Goal: Task Accomplishment & Management: Use online tool/utility

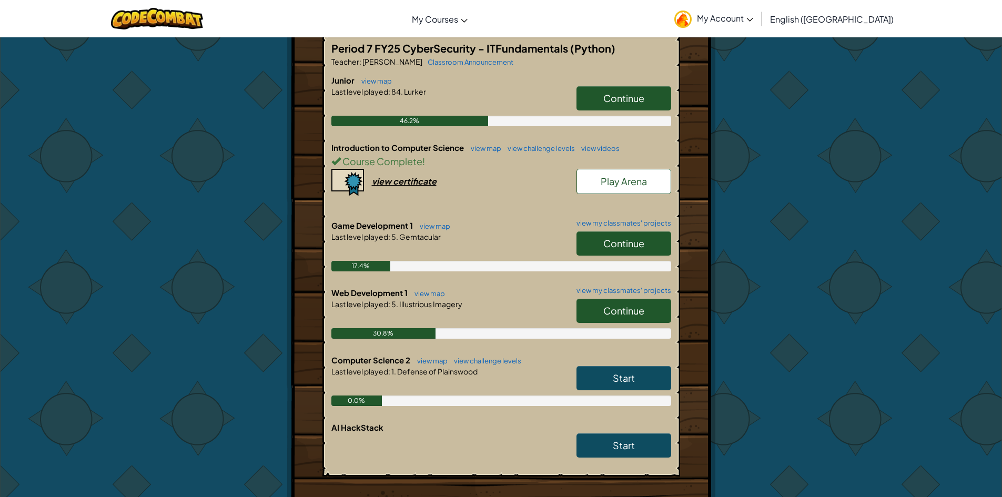
scroll to position [263, 0]
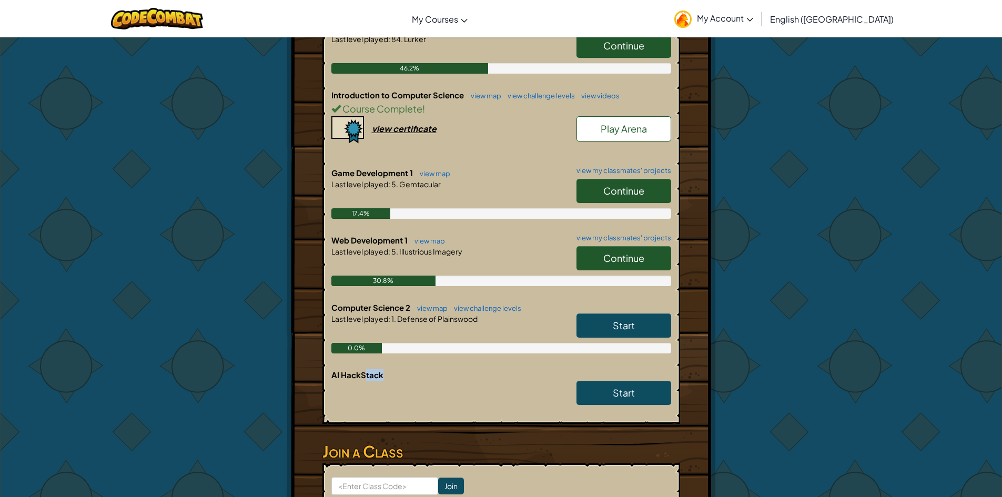
drag, startPoint x: 363, startPoint y: 378, endPoint x: 416, endPoint y: 373, distance: 53.3
click at [416, 373] on h6 "AI HackStack" at bounding box center [501, 375] width 340 height 12
click at [445, 369] on h6 "AI HackStack" at bounding box center [501, 375] width 340 height 12
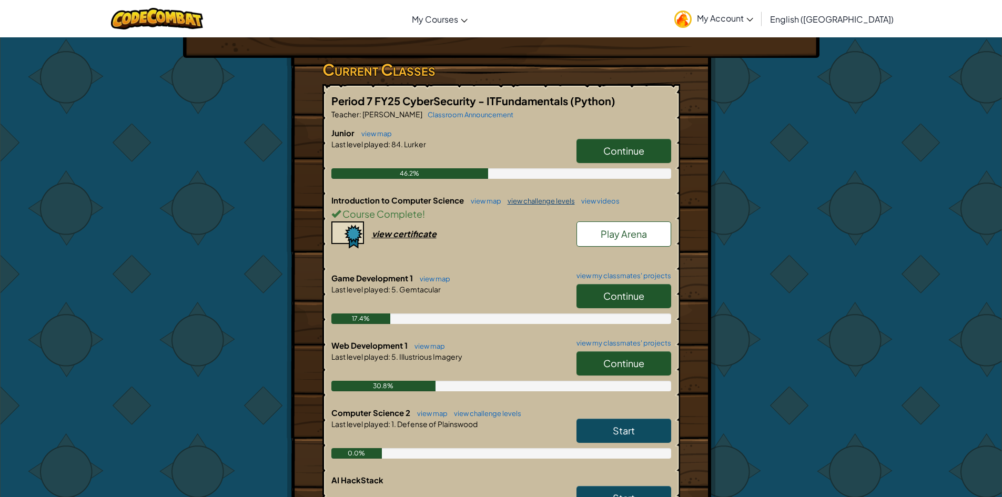
scroll to position [105, 0]
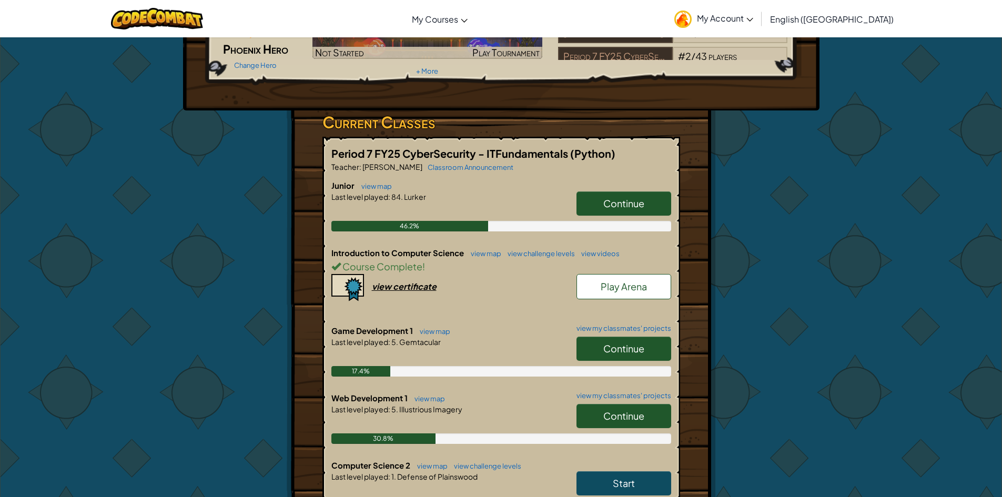
click at [617, 207] on span "Continue" at bounding box center [623, 203] width 41 height 12
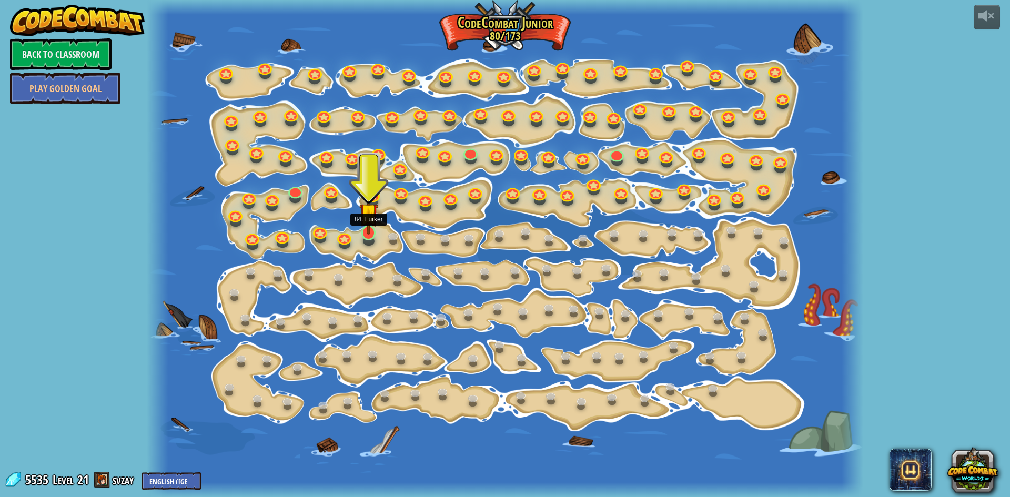
click at [372, 229] on img at bounding box center [368, 213] width 19 height 44
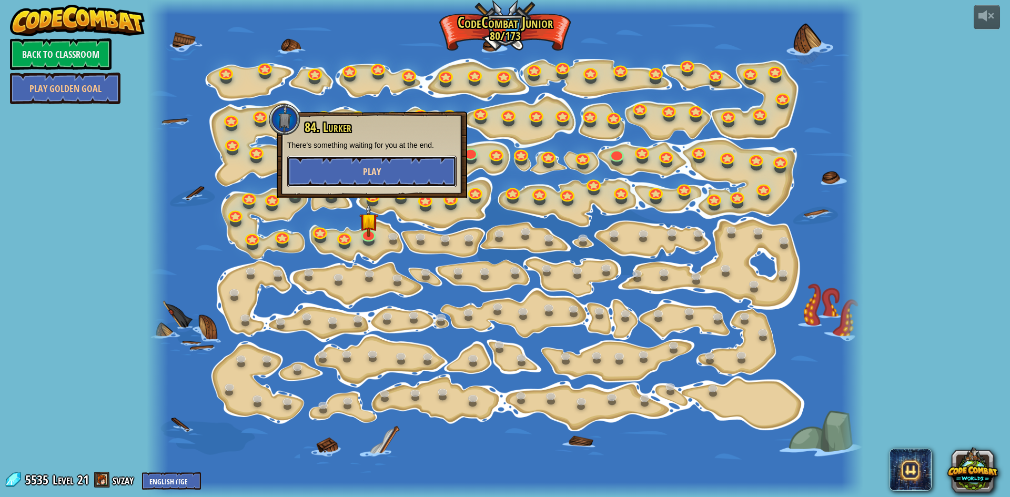
click at [411, 176] on button "Play" at bounding box center [371, 172] width 169 height 32
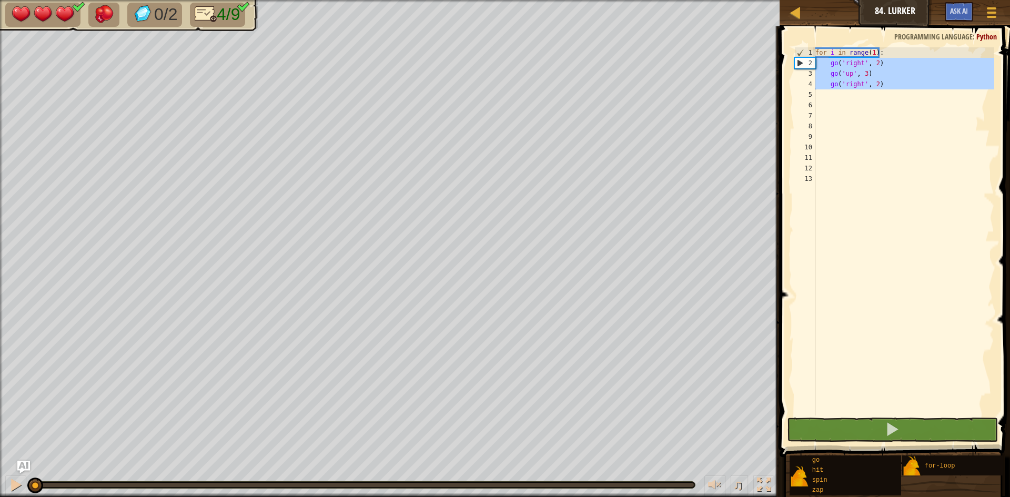
drag, startPoint x: 894, startPoint y: 92, endPoint x: 777, endPoint y: 69, distance: 120.0
click at [809, 56] on div "1 2 3 4 5 6 7 8 9 10 11 12 13 for i in range ( 1 ) : go ( 'right' , 2 ) go ( 'u…" at bounding box center [893, 231] width 202 height 368
type textarea "for i in range(1): go('right', 2)"
click at [800, 18] on div at bounding box center [795, 12] width 13 height 13
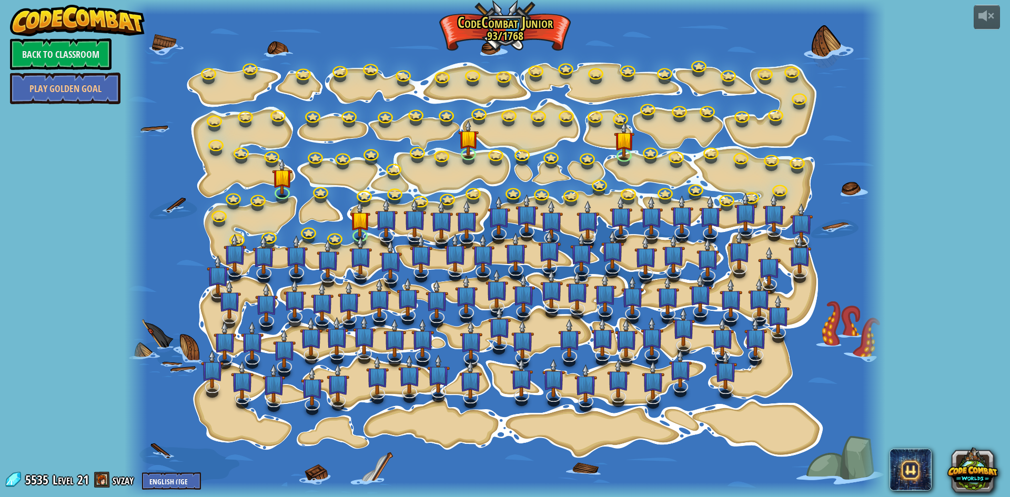
click at [80, 42] on link "Back to Classroom" at bounding box center [61, 54] width 102 height 32
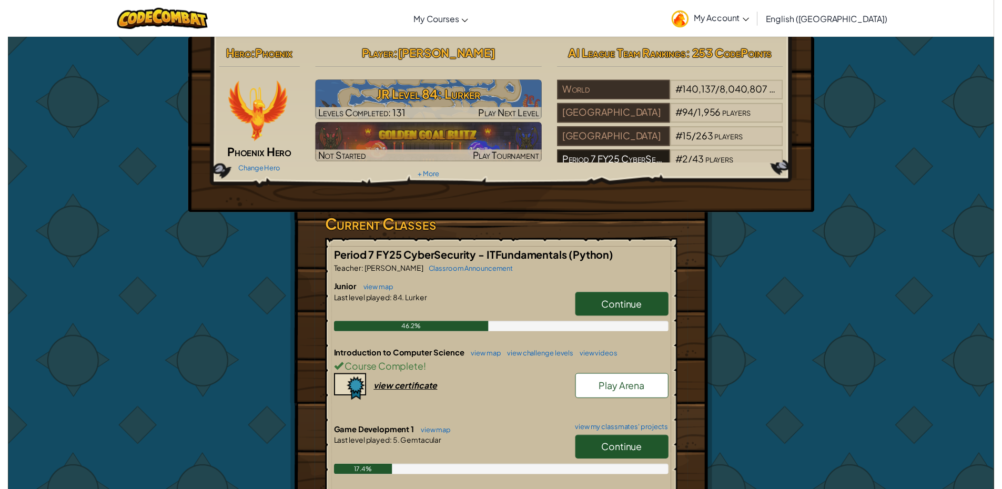
scroll to position [18, 0]
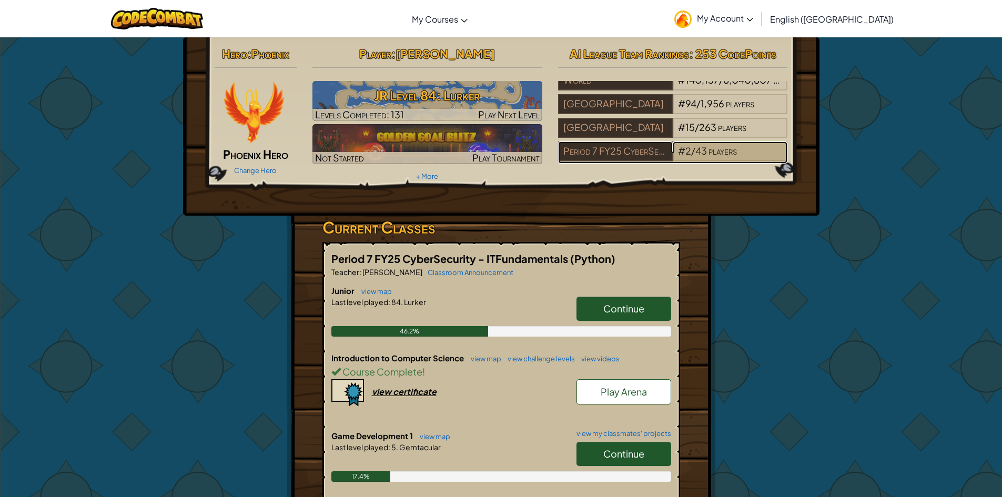
click at [720, 145] on span "players" at bounding box center [723, 151] width 28 height 12
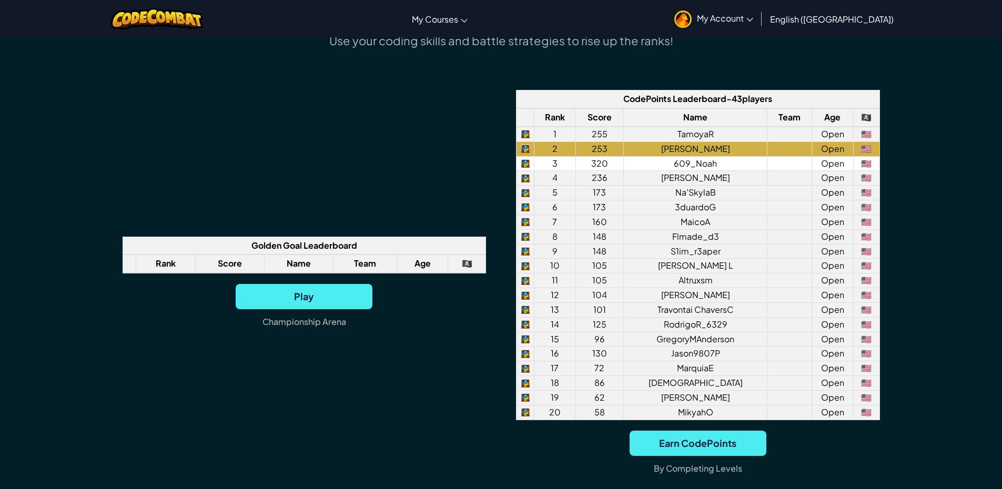
scroll to position [737, 0]
